Goal: Check status: Check status

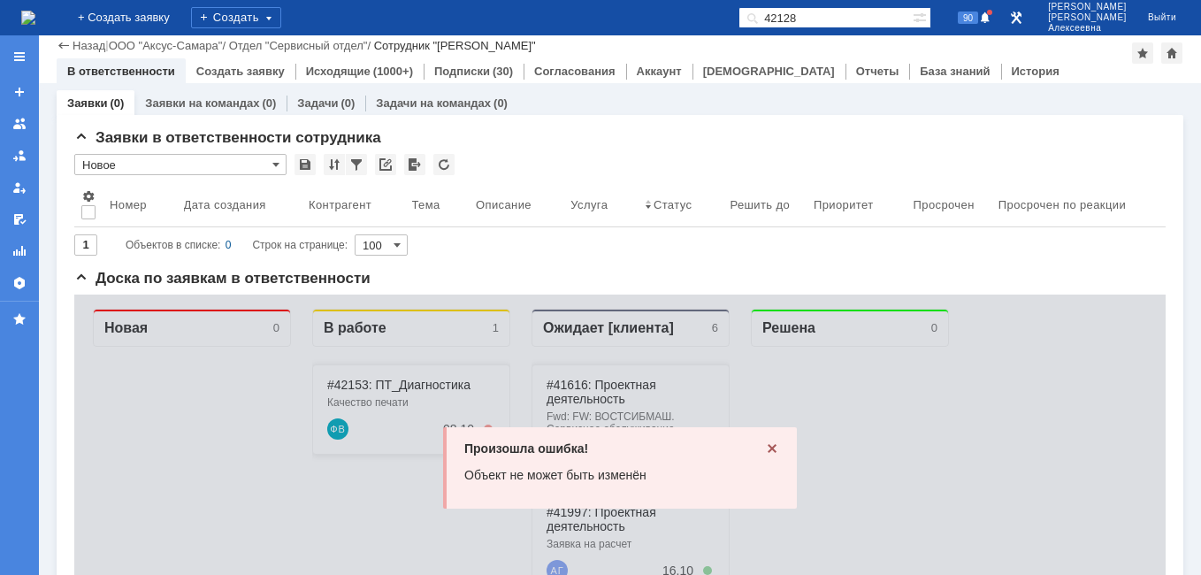
drag, startPoint x: 0, startPoint y: 0, endPoint x: 662, endPoint y: 41, distance: 662.9
click at [662, 41] on div "На домашнюю + Создать заявку Создать 42128 90 [PERSON_NAME] Выйти Меню Создать …" at bounding box center [600, 287] width 1201 height 575
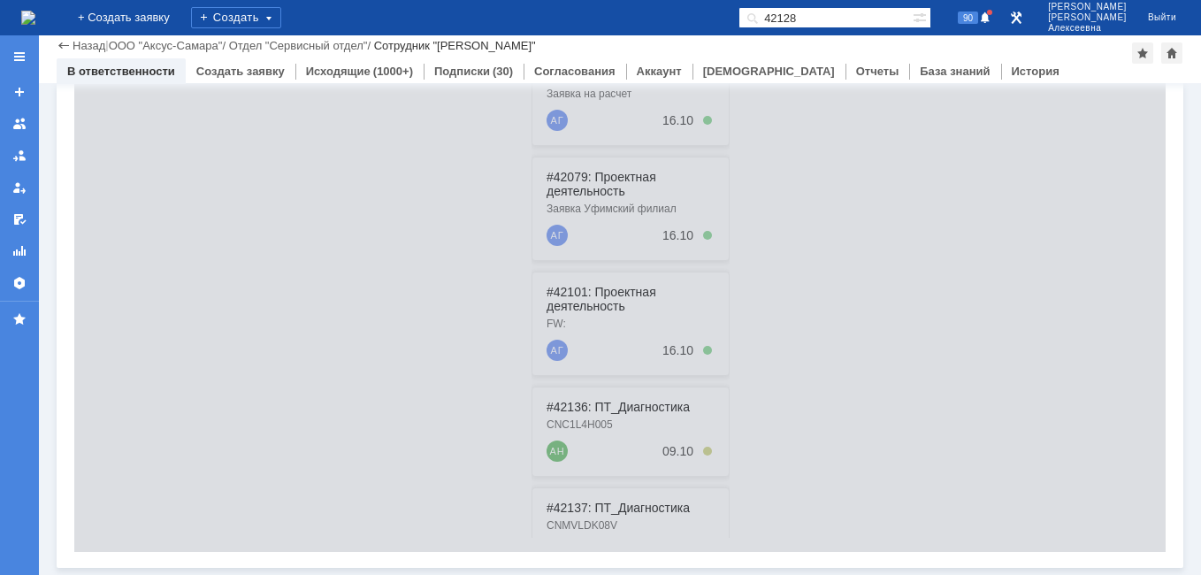
scroll to position [54, 0]
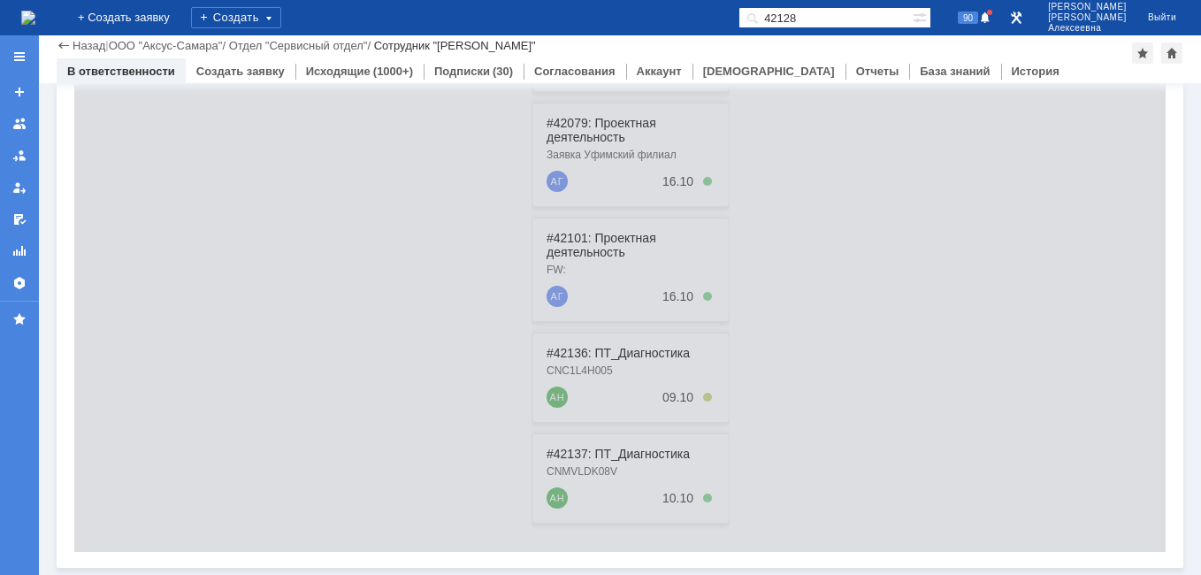
paste input "28425"
type input "28425"
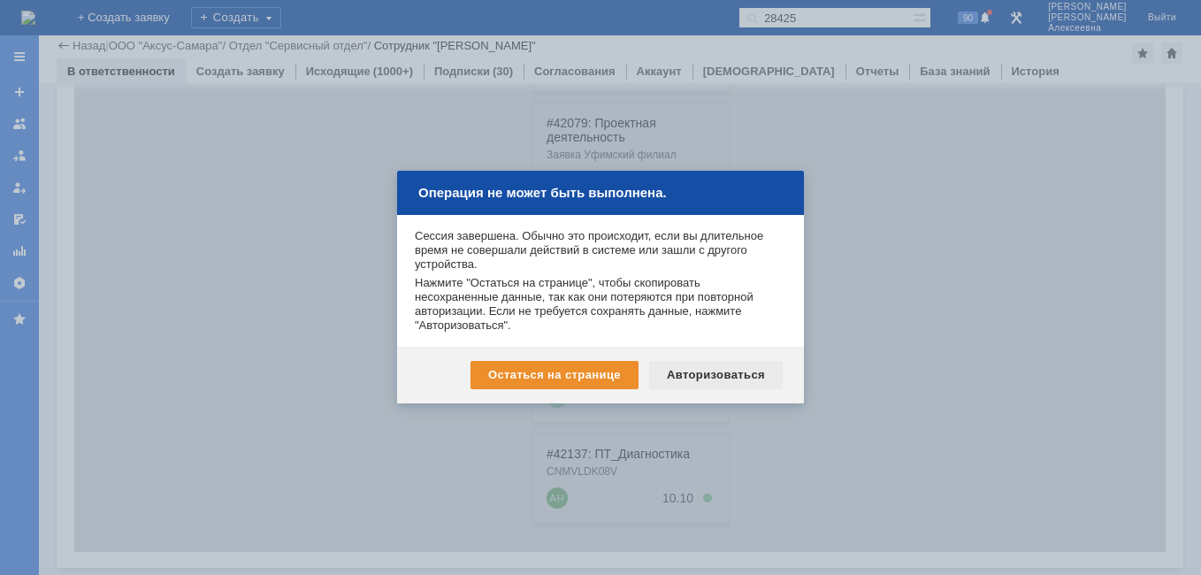
click at [750, 375] on div "Авторизоваться" at bounding box center [716, 375] width 134 height 28
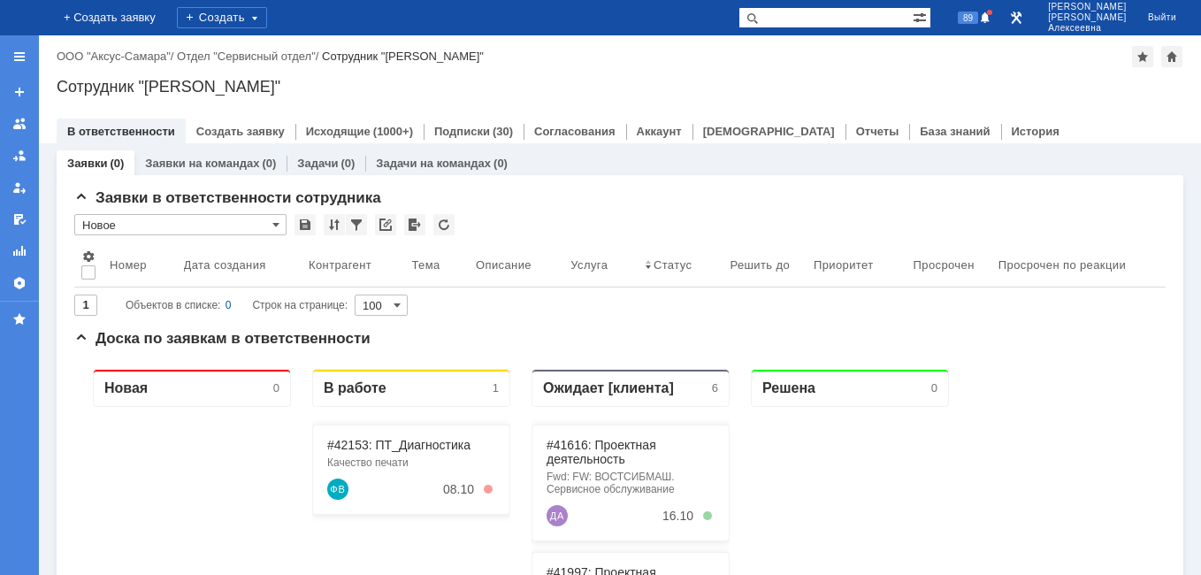
paste input "28425"
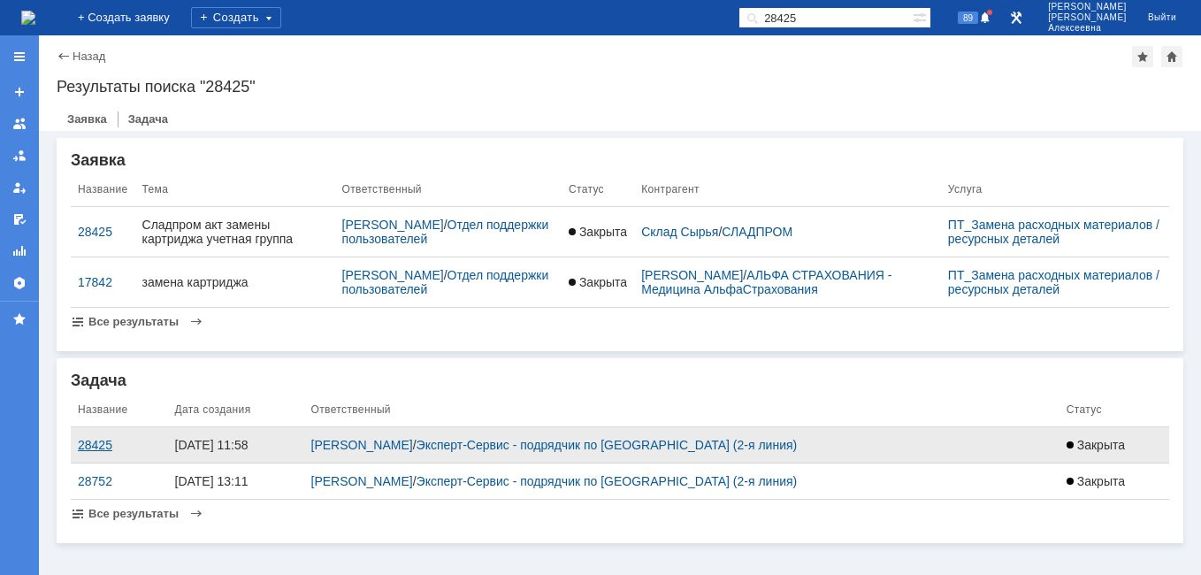
click at [91, 452] on div "28425" at bounding box center [119, 445] width 83 height 14
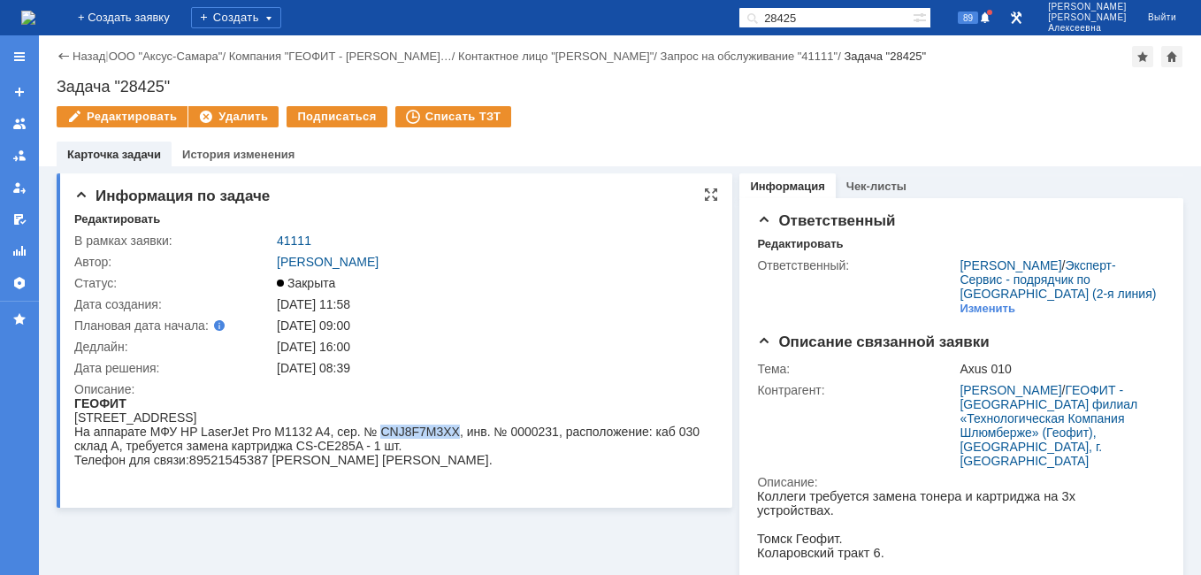
drag, startPoint x: 454, startPoint y: 430, endPoint x: 377, endPoint y: 433, distance: 77.0
click at [377, 433] on div "На аппарате МФУ HP LaserJet Pro M1132 A4, сер. № CNJ8F7M3XX, инв. № 0000231, ра…" at bounding box center [388, 439] width 629 height 28
copy div "CNJ8F7M3XX"
drag, startPoint x: 163, startPoint y: 89, endPoint x: 121, endPoint y: 86, distance: 41.7
click at [121, 86] on div "Задача "28425"" at bounding box center [620, 87] width 1127 height 18
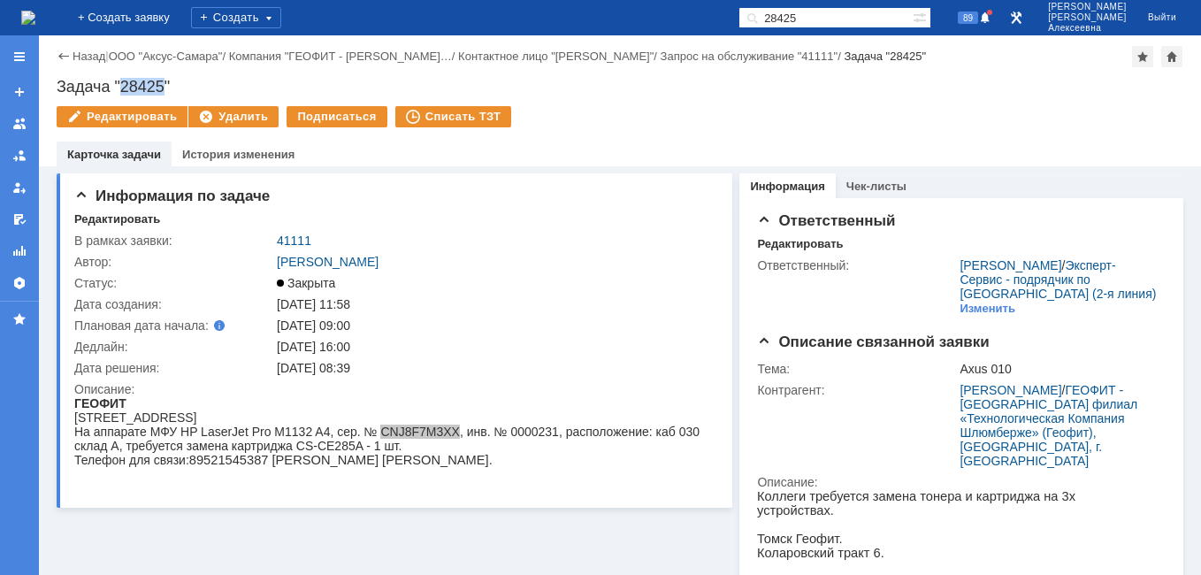
copy div "28425"
drag, startPoint x: 836, startPoint y: 16, endPoint x: 725, endPoint y: 14, distance: 110.6
click at [725, 14] on div "На домашнюю + Создать заявку Создать 28425 89 Новоженова Наталья Алексеевна Вый…" at bounding box center [600, 17] width 1201 height 35
paste input "752"
type input "28752"
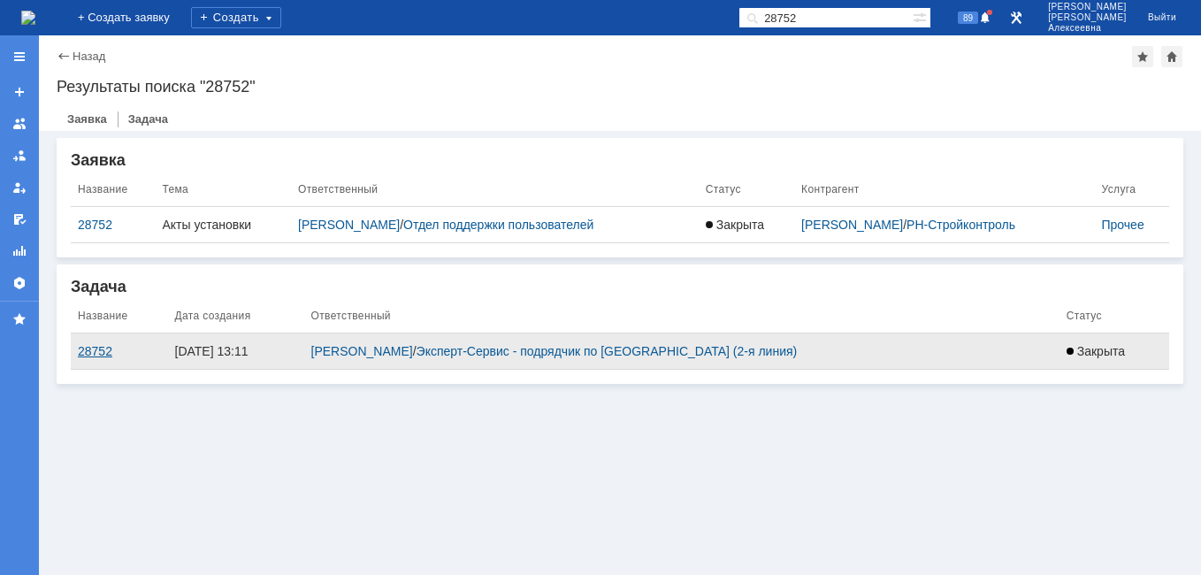
click at [95, 348] on div "28752" at bounding box center [119, 351] width 83 height 14
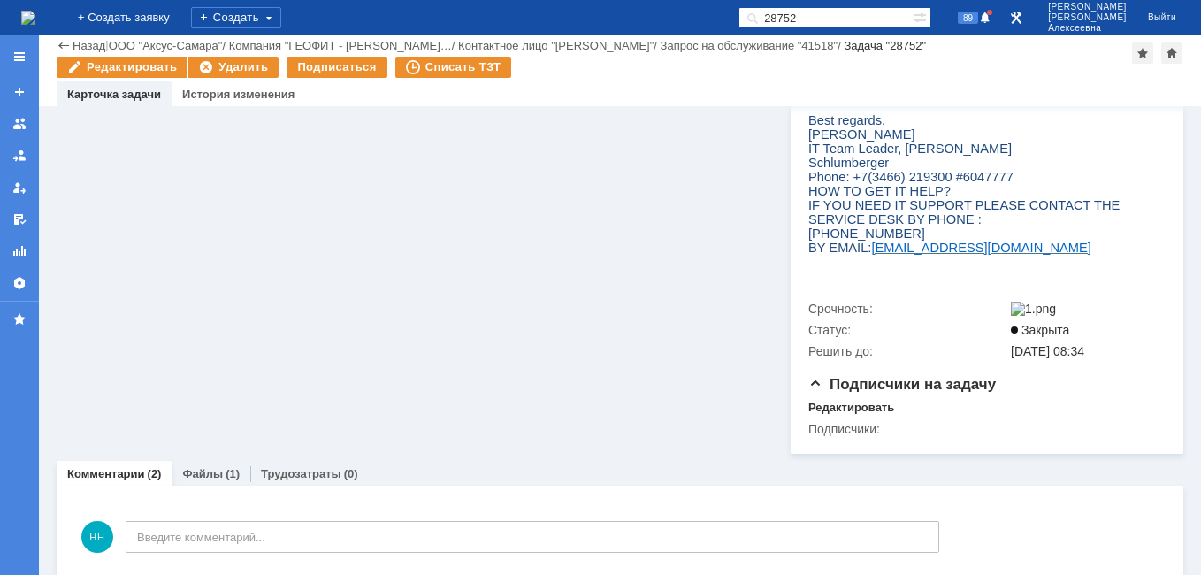
scroll to position [885, 0]
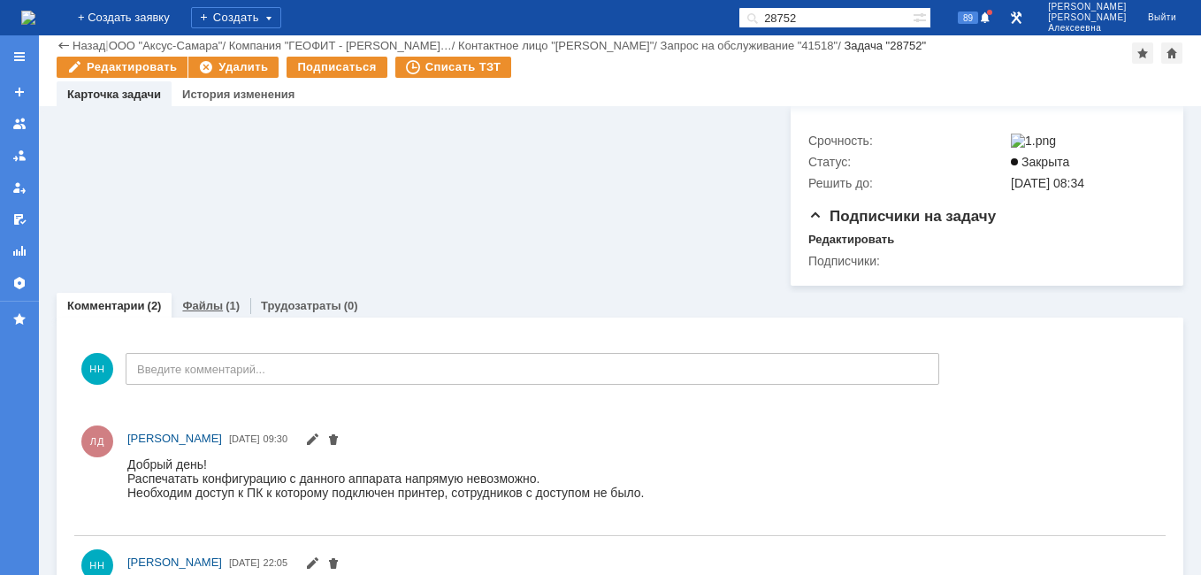
click at [206, 299] on link "Файлы" at bounding box center [202, 305] width 41 height 13
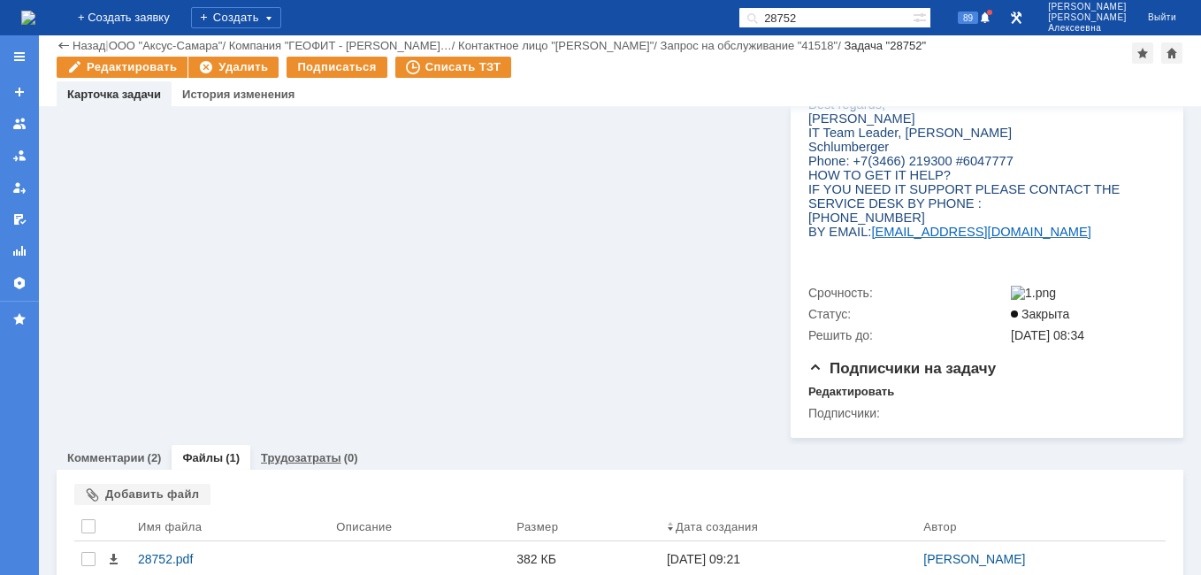
scroll to position [749, 0]
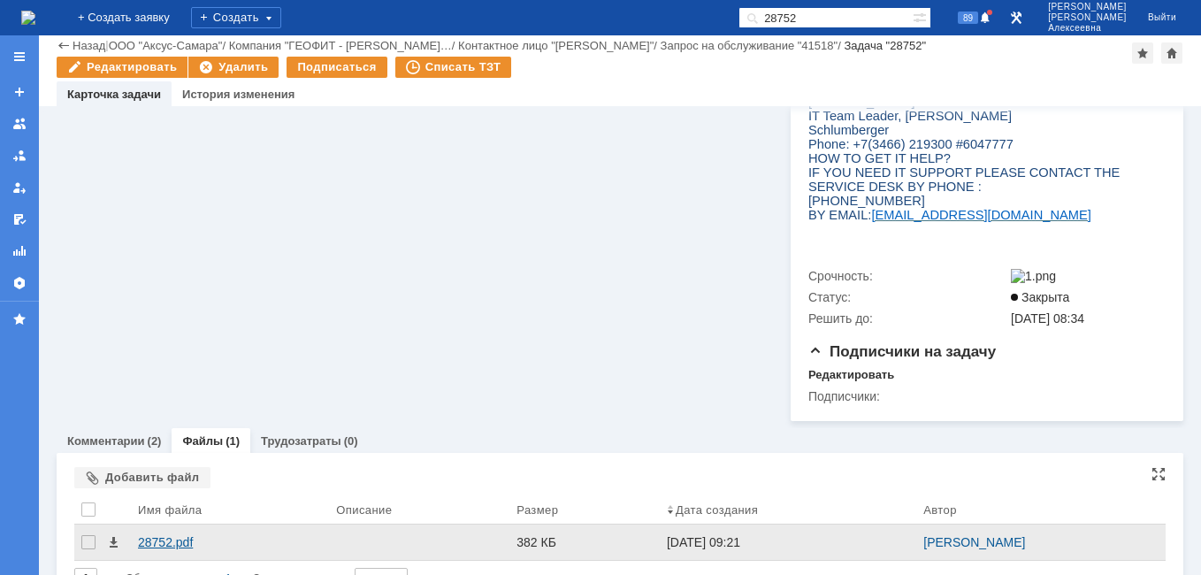
click at [162, 535] on div "28752.pdf" at bounding box center [230, 542] width 184 height 14
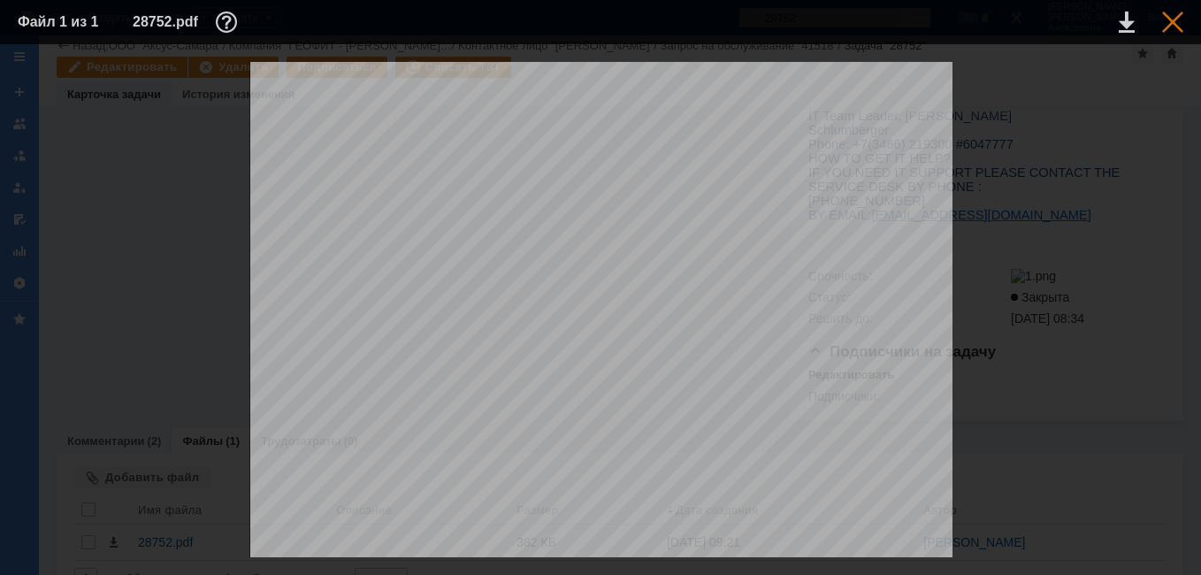
click at [1169, 14] on div at bounding box center [1172, 21] width 21 height 21
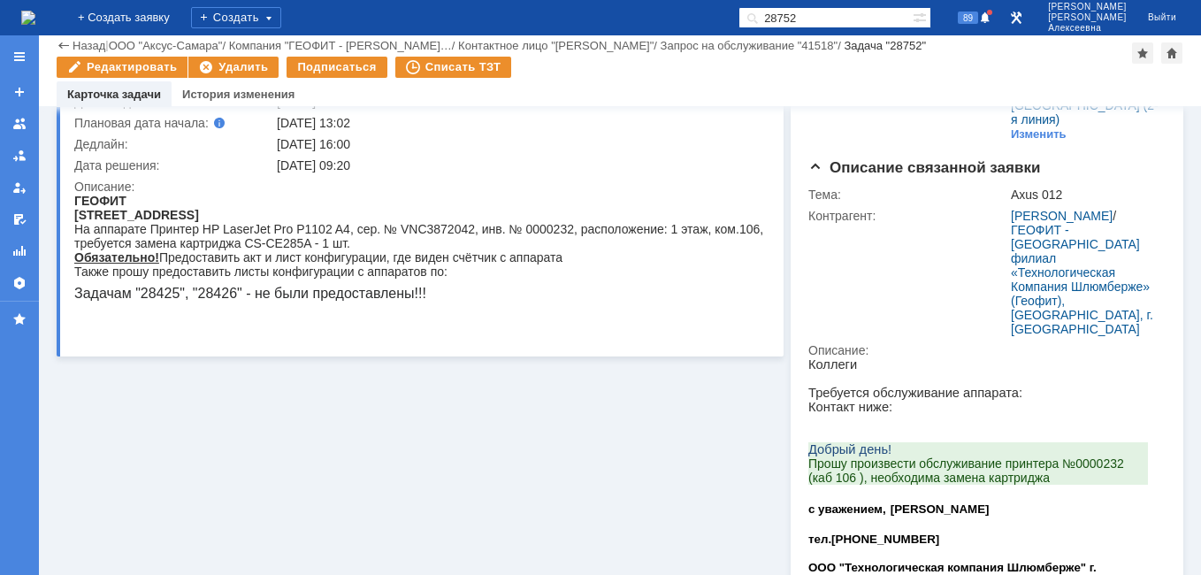
scroll to position [130, 0]
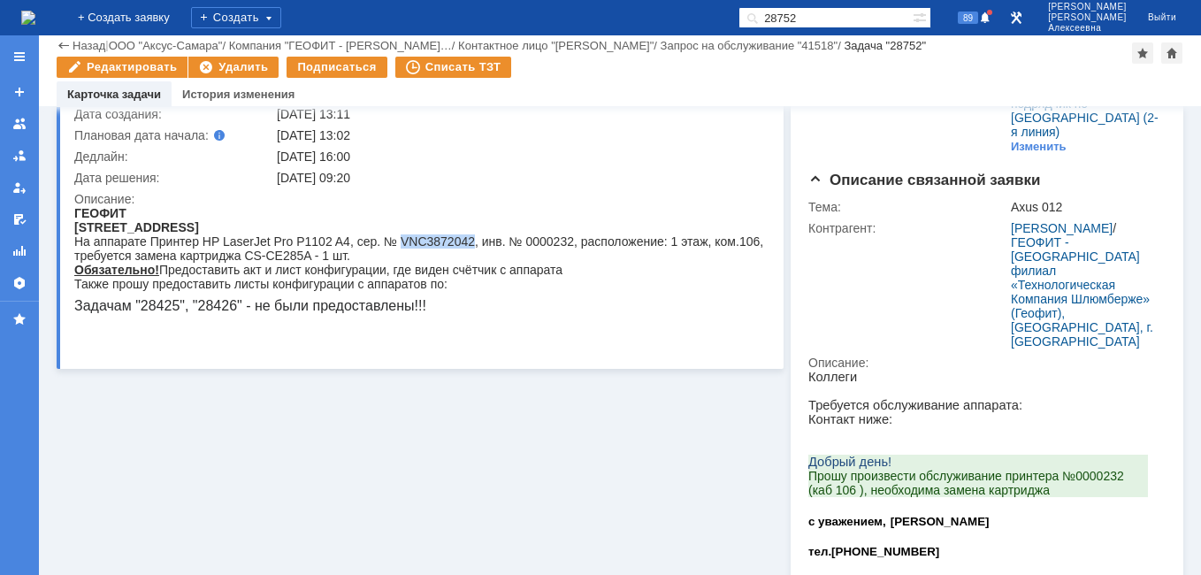
drag, startPoint x: 468, startPoint y: 243, endPoint x: 399, endPoint y: 241, distance: 69.0
click at [399, 241] on div "На аппарате Принтер HP LaserJet Pro P1102 A4, сер. № VNC3872042, инв. № 0000232…" at bounding box center [421, 248] width 695 height 28
copy div "VNC3872042"
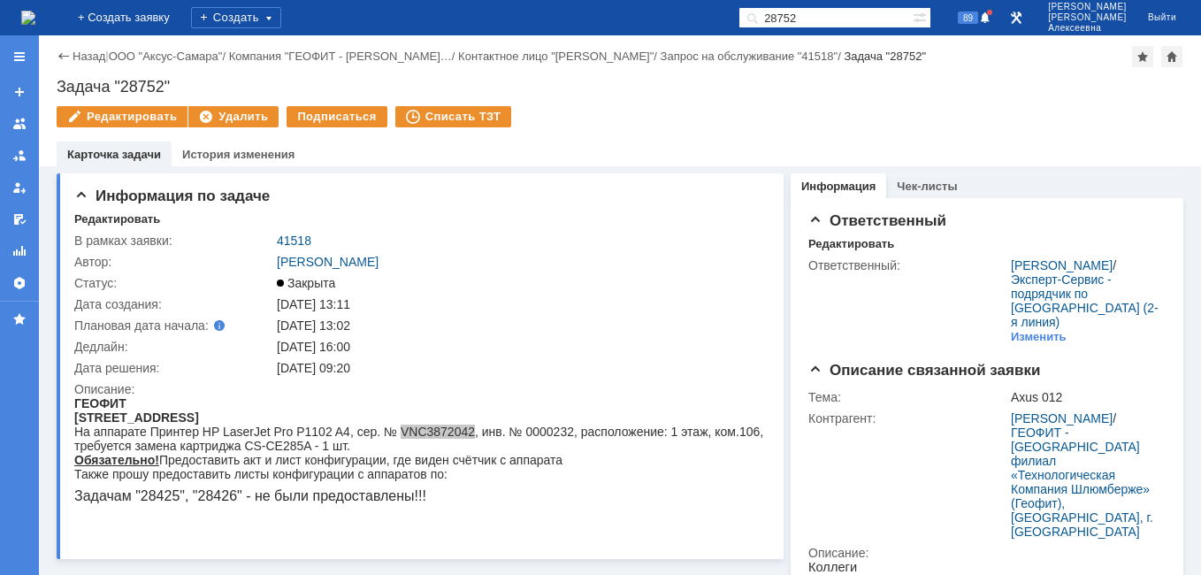
click at [35, 22] on img at bounding box center [28, 18] width 14 height 14
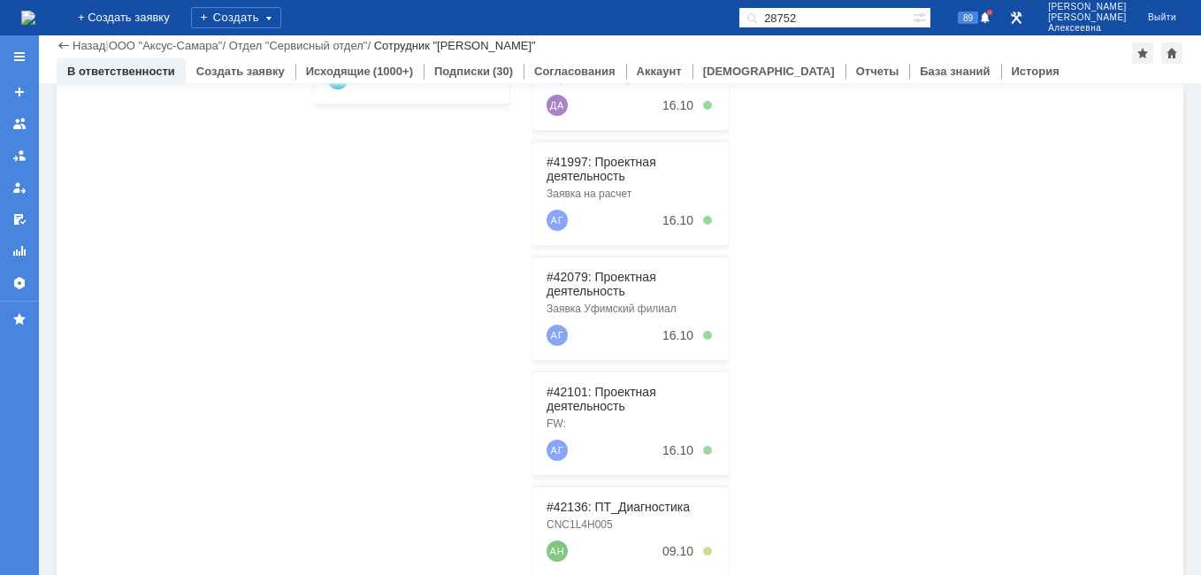
scroll to position [451, 0]
